Goal: Transaction & Acquisition: Obtain resource

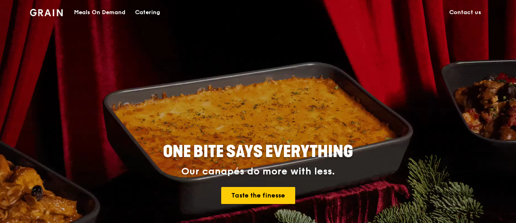
click at [107, 9] on div "Meals On Demand" at bounding box center [99, 12] width 51 height 24
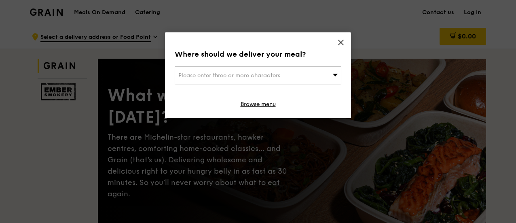
click at [338, 41] on icon at bounding box center [340, 42] width 7 height 7
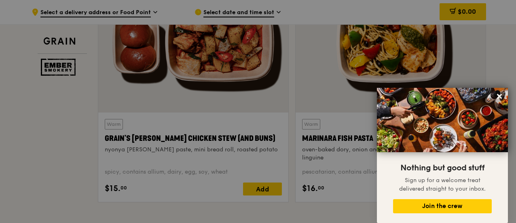
scroll to position [323, 0]
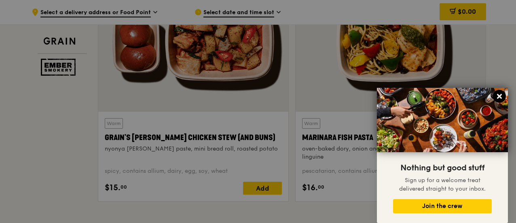
click at [499, 95] on icon at bounding box center [498, 96] width 7 height 7
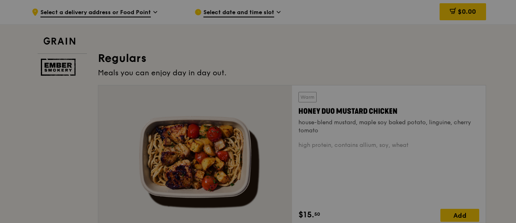
scroll to position [525, 0]
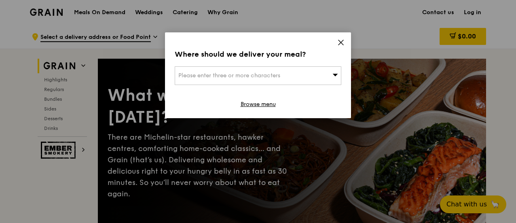
click at [270, 78] on span "Please enter three or more characters" at bounding box center [229, 75] width 102 height 7
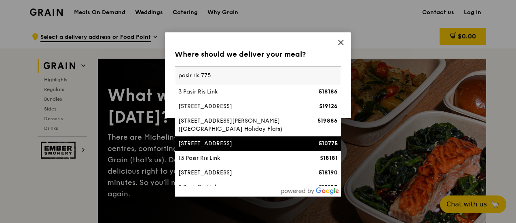
type input "pasir ris 775"
click at [223, 139] on div "[STREET_ADDRESS]" at bounding box center [238, 143] width 120 height 8
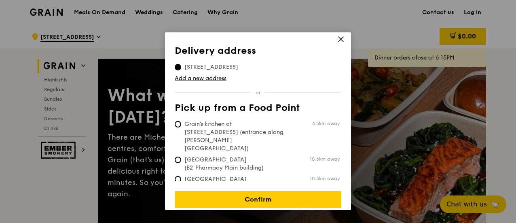
scroll to position [4, 0]
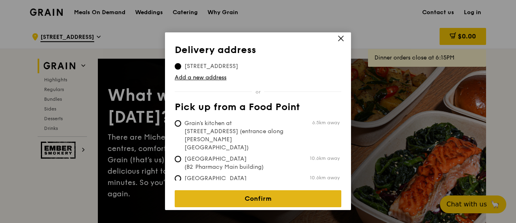
click at [277, 194] on link "Confirm" at bounding box center [258, 198] width 166 height 17
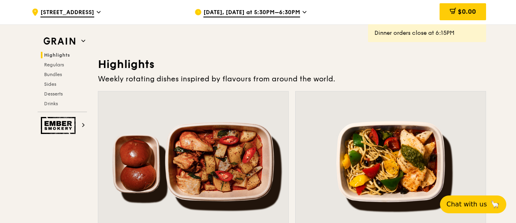
scroll to position [202, 0]
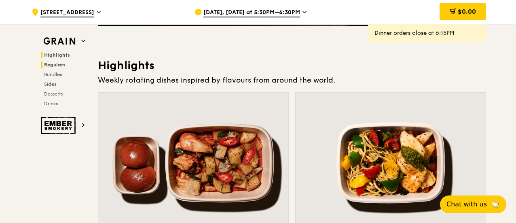
click at [69, 66] on h2 "Regulars" at bounding box center [64, 64] width 46 height 6
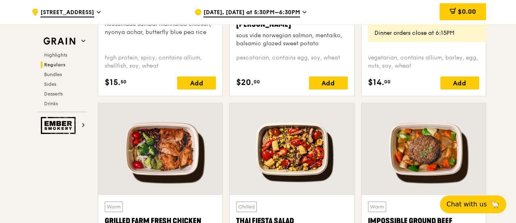
scroll to position [894, 0]
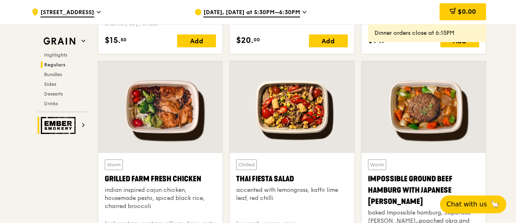
click at [82, 124] on icon at bounding box center [83, 125] width 4 height 4
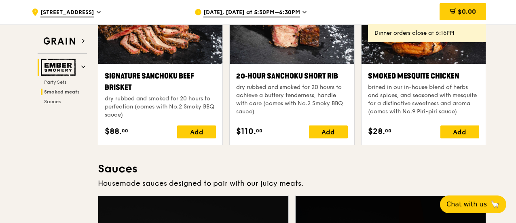
scroll to position [242, 0]
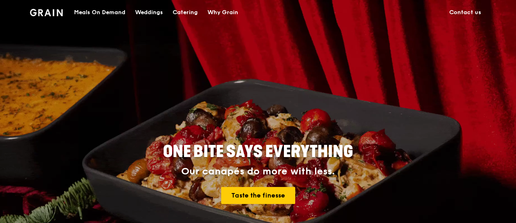
click at [171, 12] on link "Catering" at bounding box center [185, 12] width 35 height 24
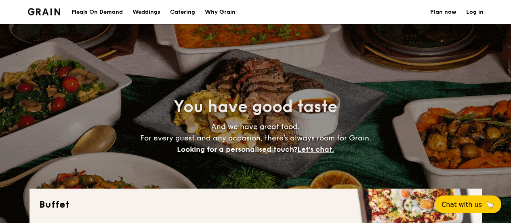
select select
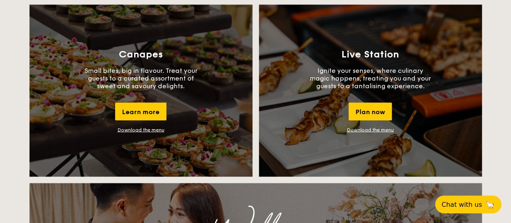
scroll to position [647, 0]
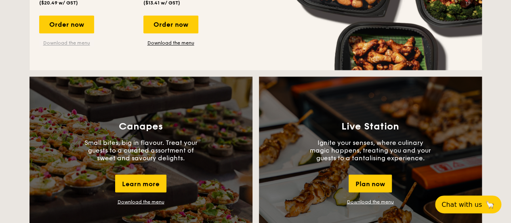
click at [76, 42] on link "Download the menu" at bounding box center [66, 43] width 55 height 6
